Goal: Information Seeking & Learning: Learn about a topic

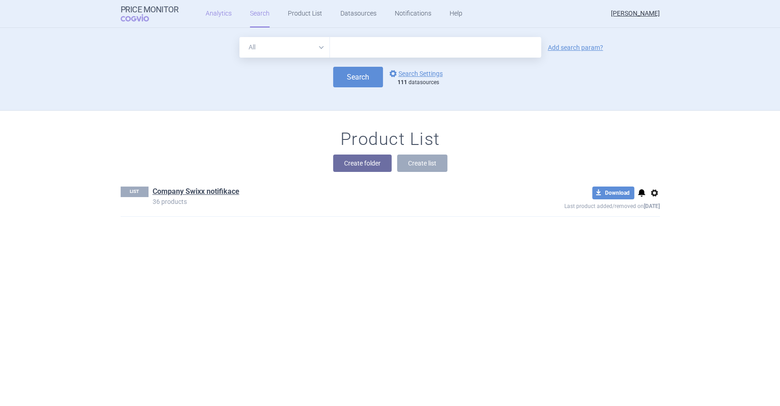
click at [214, 15] on link "Analytics" at bounding box center [219, 13] width 26 height 27
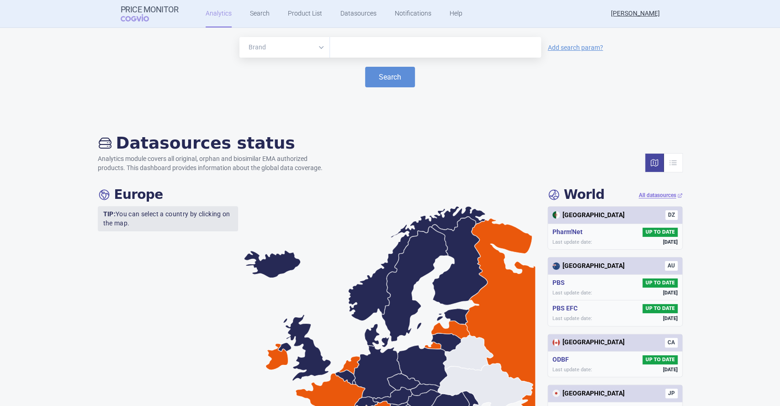
click at [348, 47] on input "text" at bounding box center [436, 48] width 202 height 12
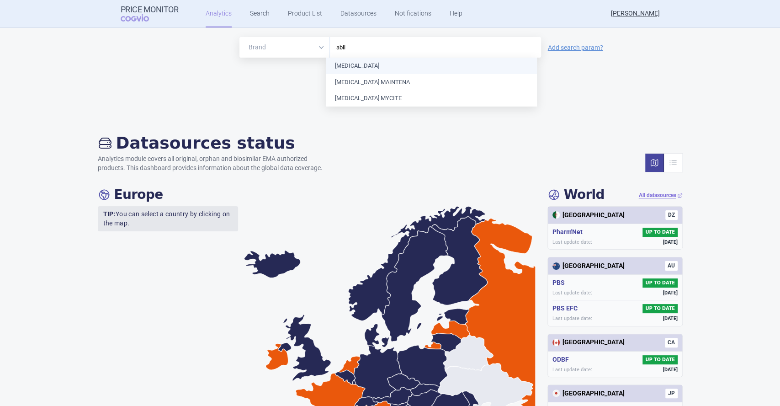
type input "abili"
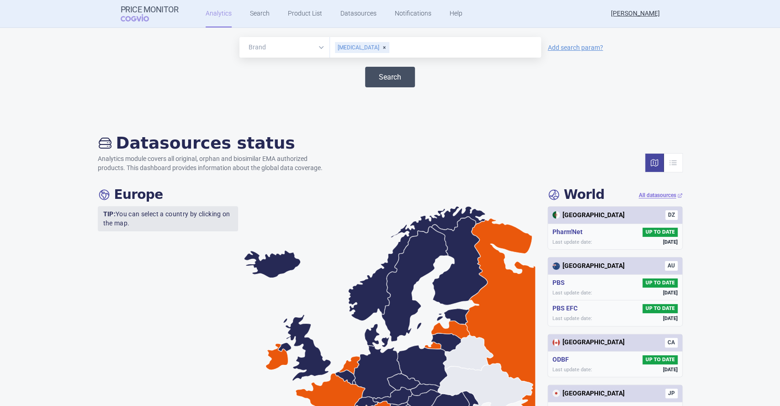
click at [384, 78] on button "Search" at bounding box center [390, 77] width 50 height 21
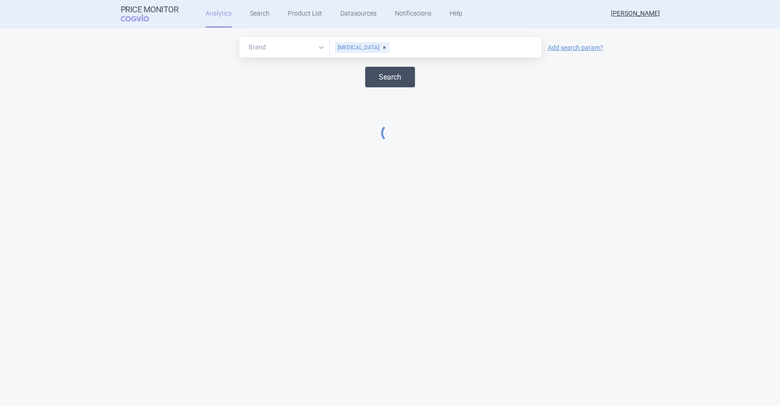
select select "EUR"
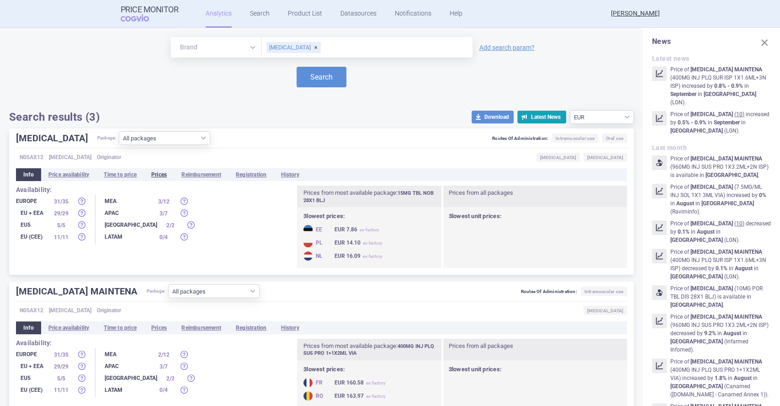
click at [161, 173] on li "Prices" at bounding box center [159, 174] width 30 height 13
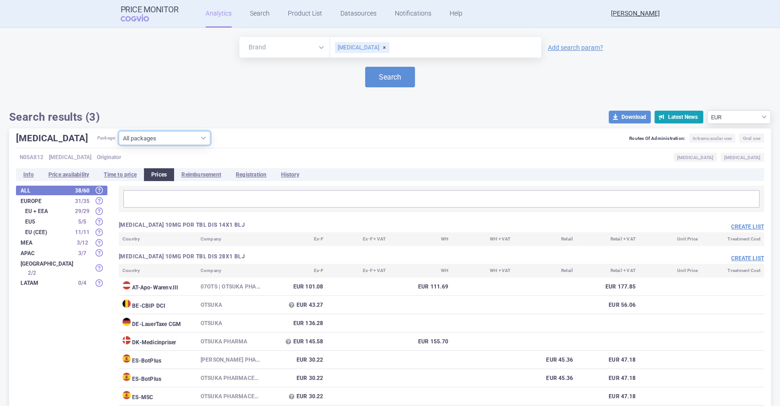
click at [169, 138] on select "All packages 10MG POR TBL DIS 14X1 BLJ ( 0 ) 10MG POR TBL DIS 28X1 BLJ ( 23 ) 1…" at bounding box center [164, 138] width 91 height 14
click at [562, 78] on div "Search" at bounding box center [390, 77] width 762 height 21
click at [569, 51] on link "Add search param?" at bounding box center [575, 47] width 55 height 6
select select "atc"
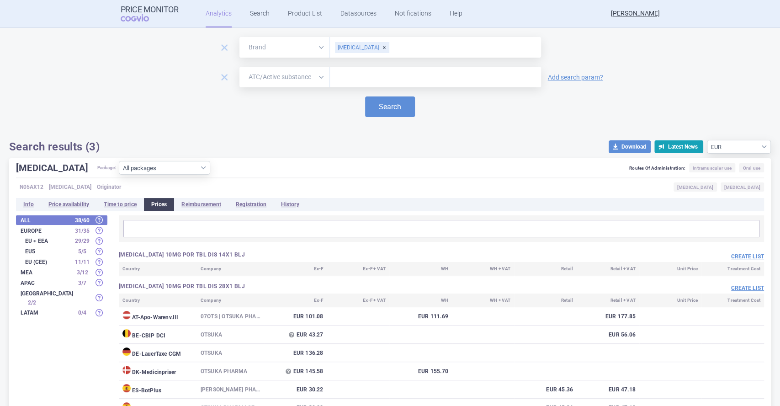
click at [316, 80] on select "Brand ATC/Active substance Therapeutic area" at bounding box center [284, 77] width 90 height 21
click at [506, 120] on div "remove Brand ATC/Active substance Therapeutic area [MEDICAL_DATA] remove Brand …" at bounding box center [390, 95] width 762 height 117
click at [167, 170] on select "All packages 10MG POR TBL DIS 14X1 BLJ ( 0 ) 10MG POR TBL DIS 28X1 BLJ ( 23 ) 1…" at bounding box center [164, 168] width 91 height 14
select select "539bcd41-a6b5-4137-b055-4ed4ab04975d"
click at [119, 175] on select "All packages 10MG POR TBL DIS 14X1 BLJ ( 0 ) 10MG POR TBL DIS 28X1 BLJ ( 23 ) 1…" at bounding box center [164, 168] width 91 height 14
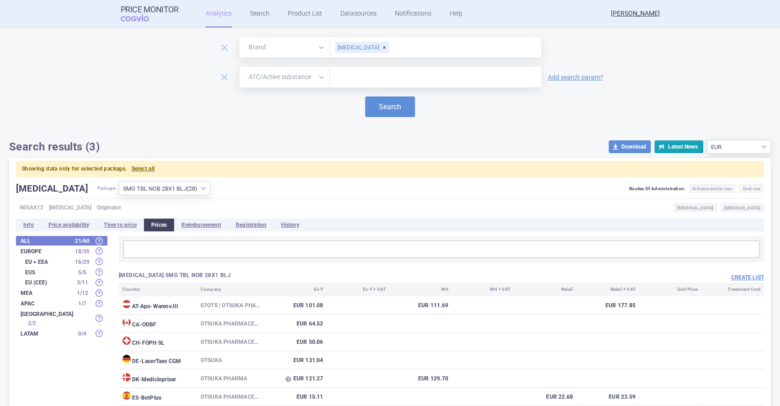
click at [37, 262] on strong "EU + EEA" at bounding box center [48, 261] width 46 height 5
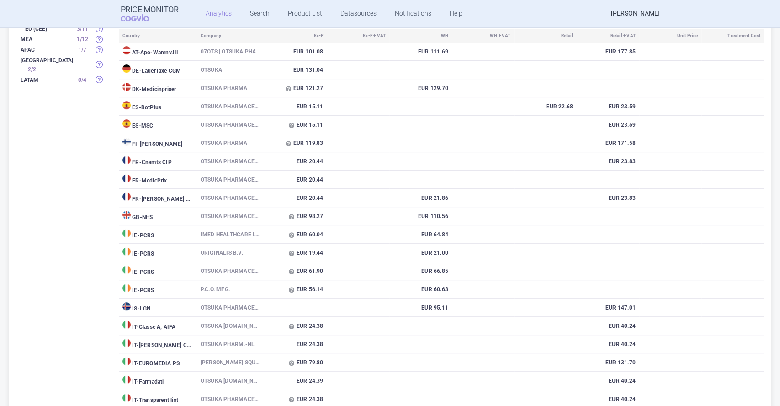
scroll to position [203, 0]
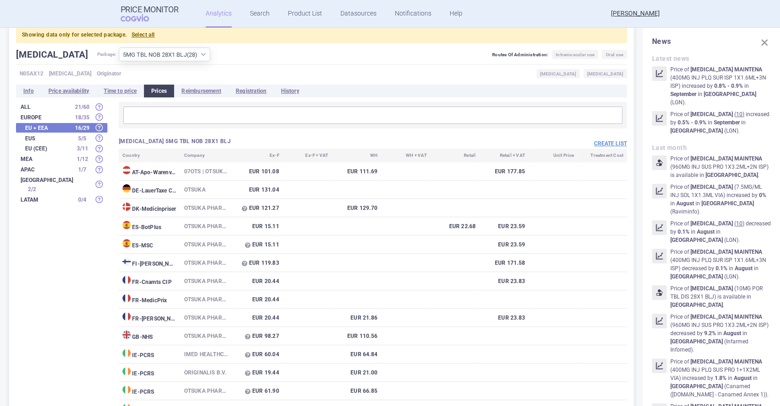
scroll to position [152, 0]
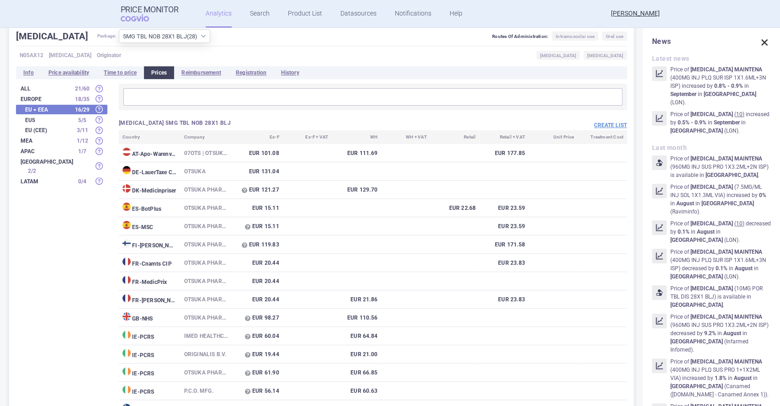
click at [758, 44] on span at bounding box center [764, 42] width 13 height 13
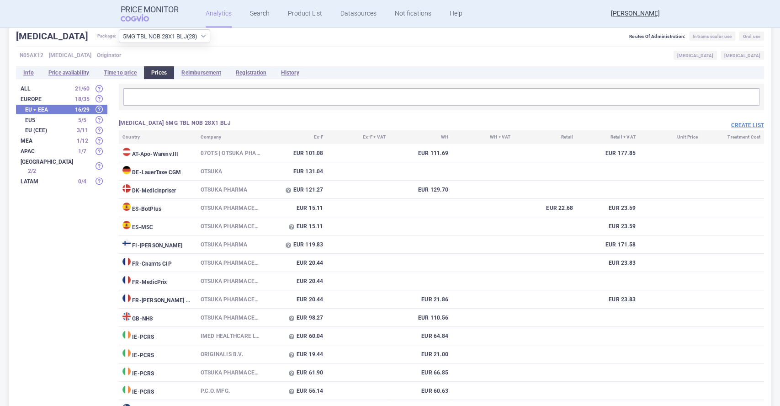
click at [46, 100] on strong "Europe" at bounding box center [46, 98] width 50 height 5
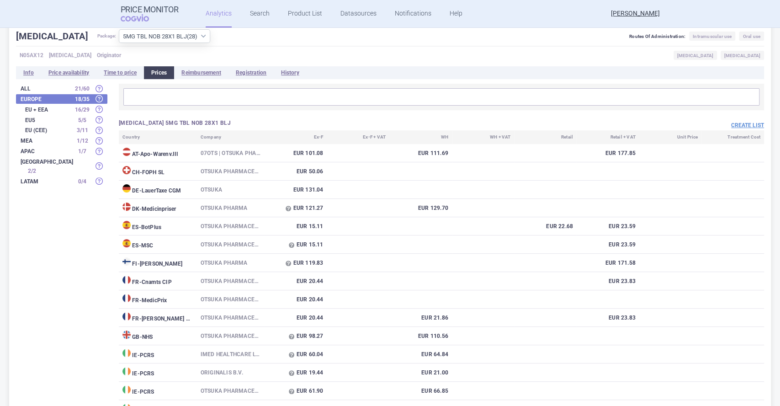
scroll to position [0, 0]
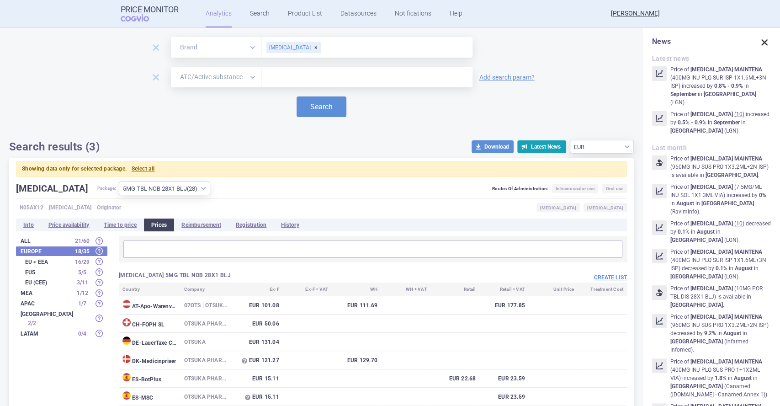
click at [758, 43] on span at bounding box center [764, 42] width 13 height 13
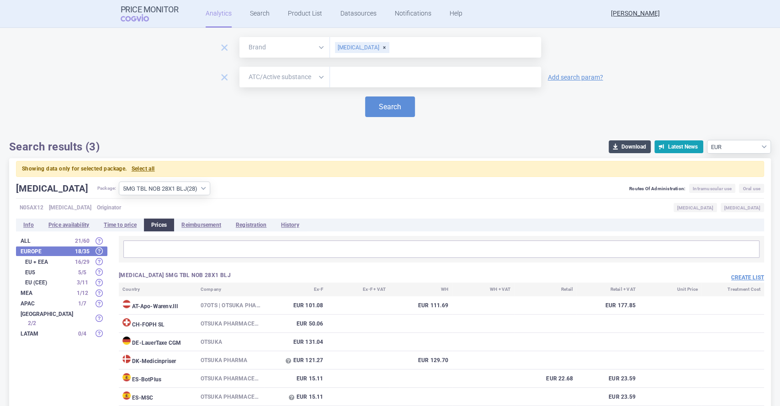
click at [626, 146] on button "download Download" at bounding box center [630, 146] width 42 height 13
click at [698, 113] on div "Search" at bounding box center [390, 106] width 762 height 21
